Goal: Information Seeking & Learning: Learn about a topic

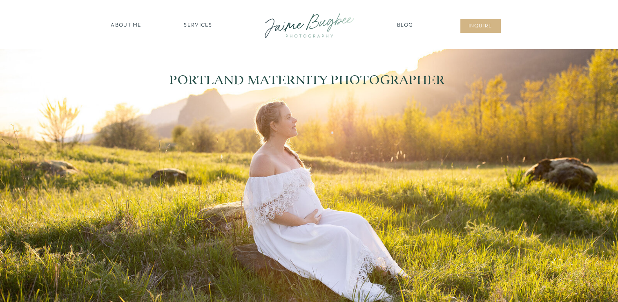
click at [309, 30] on div at bounding box center [310, 25] width 110 height 31
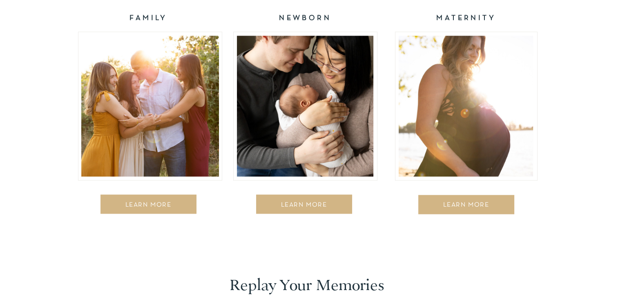
scroll to position [1388, 0]
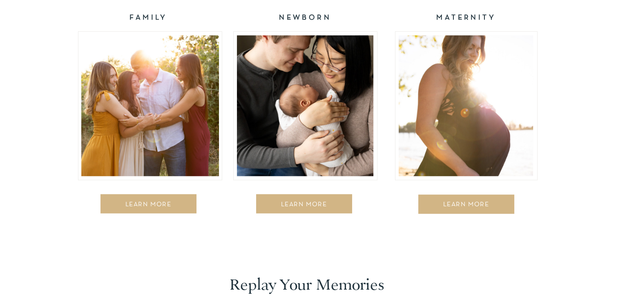
click at [494, 137] on div at bounding box center [466, 105] width 134 height 141
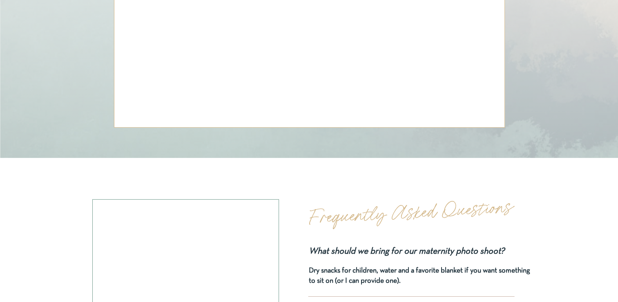
scroll to position [2737, 0]
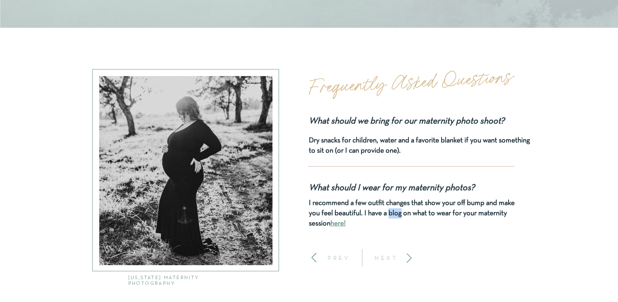
click at [570, 71] on h2 "Frequently Asked Questions" at bounding box center [443, 80] width 268 height 38
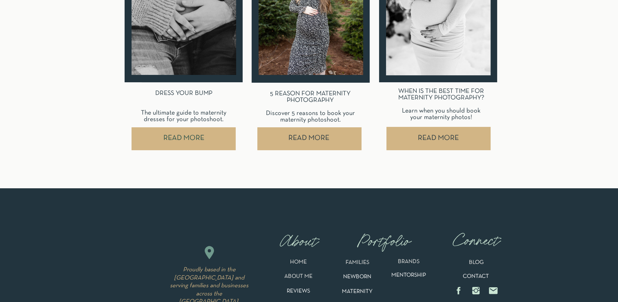
scroll to position [3342, 0]
